Goal: Check status

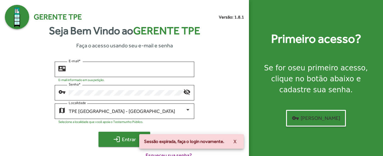
type input "**********"
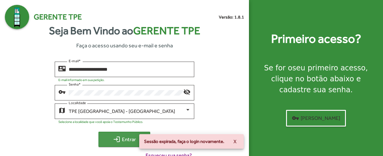
click at [117, 143] on mat-icon "login" at bounding box center [116, 139] width 7 height 7
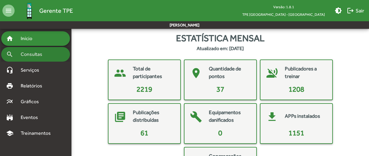
click at [40, 51] on span "Consultas" at bounding box center [33, 54] width 33 height 7
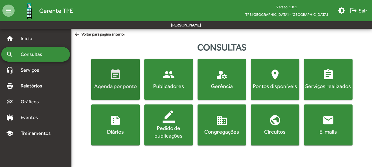
click at [113, 79] on mat-icon "event_note" at bounding box center [115, 75] width 12 height 12
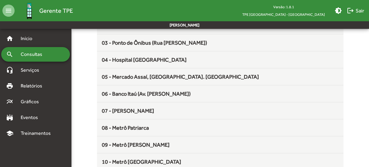
scroll to position [121, 0]
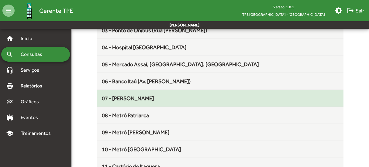
click at [147, 95] on span "07 - [PERSON_NAME]" at bounding box center [128, 98] width 52 height 6
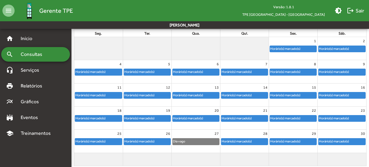
scroll to position [84, 0]
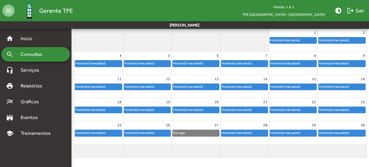
click at [299, 132] on div "Horário(s) marcado(s)" at bounding box center [285, 133] width 31 height 6
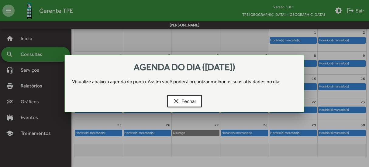
scroll to position [0, 0]
